Goal: Navigation & Orientation: Find specific page/section

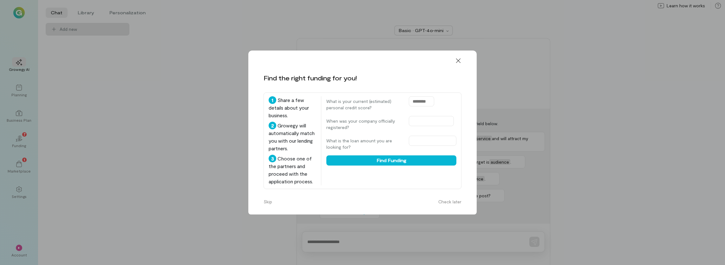
click at [459, 59] on icon at bounding box center [458, 60] width 6 height 6
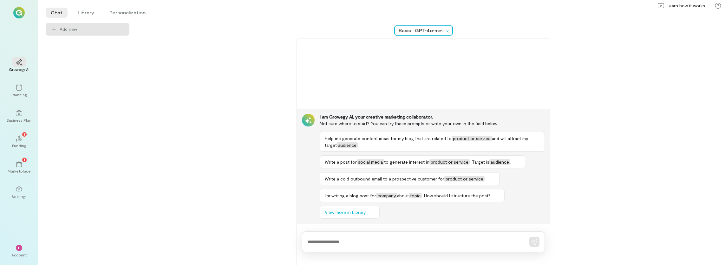
click at [424, 29] on div "Basic · GPT‑4o‑mini" at bounding box center [422, 30] width 46 height 6
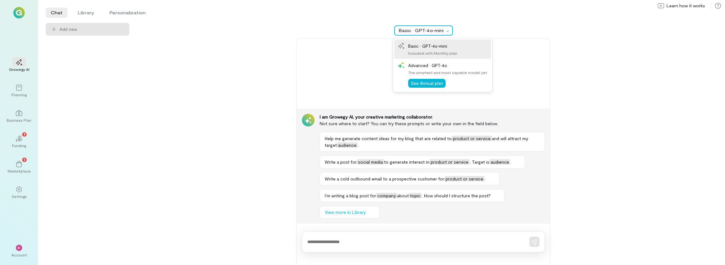
click at [424, 29] on div "Basic · GPT‑4o‑mini" at bounding box center [422, 30] width 46 height 6
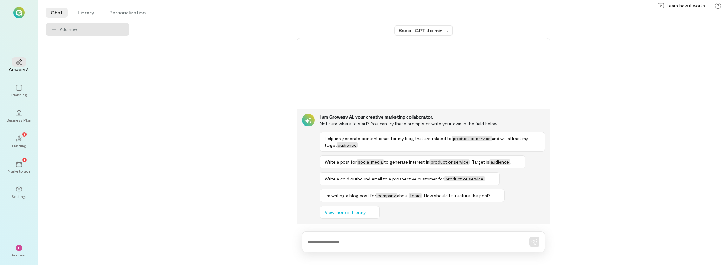
click at [246, 116] on div "Basic · GPT‑4o‑mini I am Growegy AI, your creative marketing collaborator. Not …" at bounding box center [423, 144] width 573 height 242
click at [21, 135] on icon "02" at bounding box center [19, 138] width 6 height 6
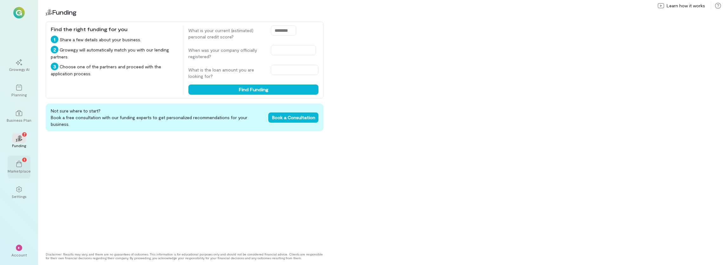
click at [17, 171] on div "Marketplace" at bounding box center [19, 170] width 23 height 5
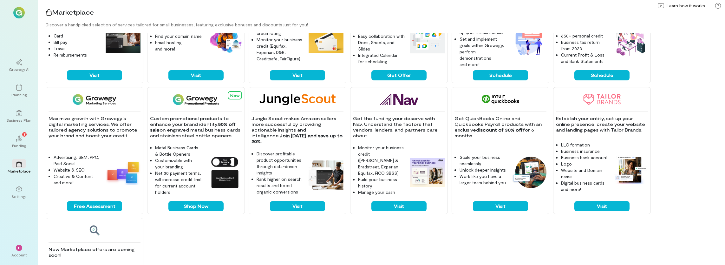
scroll to position [69, 0]
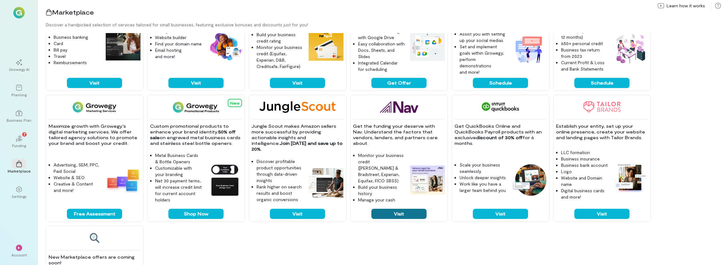
click at [408, 213] on button "Visit" at bounding box center [398, 213] width 55 height 10
